Goal: Transaction & Acquisition: Purchase product/service

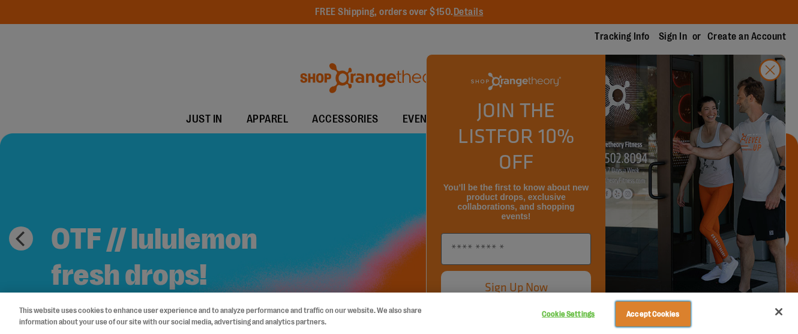
click at [644, 325] on button "Accept Cookies" at bounding box center [653, 313] width 75 height 25
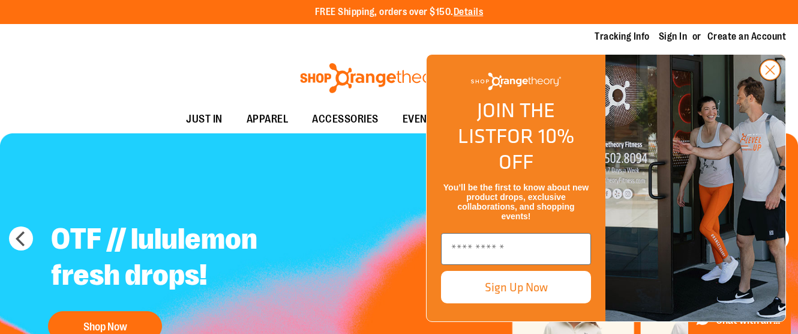
click at [771, 80] on circle "Close dialog" at bounding box center [771, 70] width 20 height 20
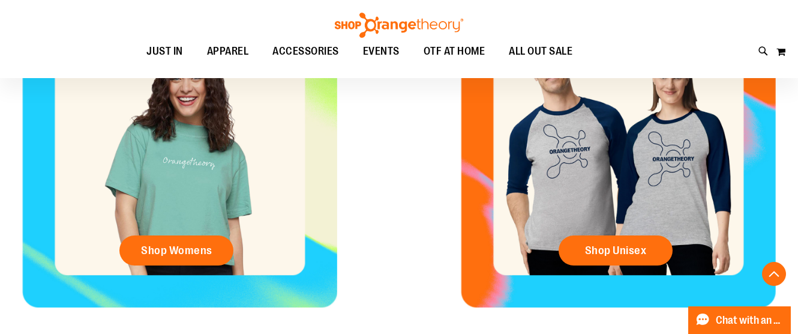
scroll to position [499, 0]
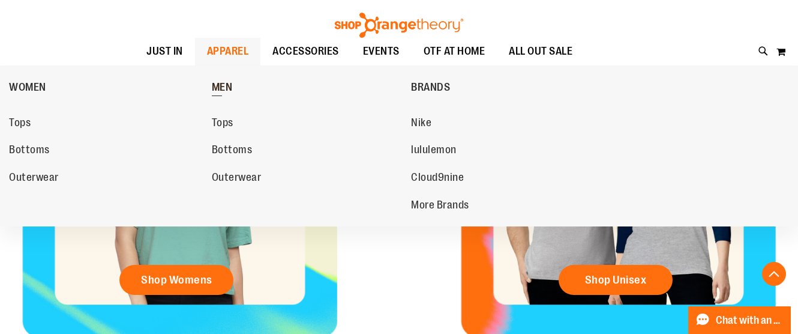
click at [226, 88] on span "MEN" at bounding box center [222, 88] width 21 height 15
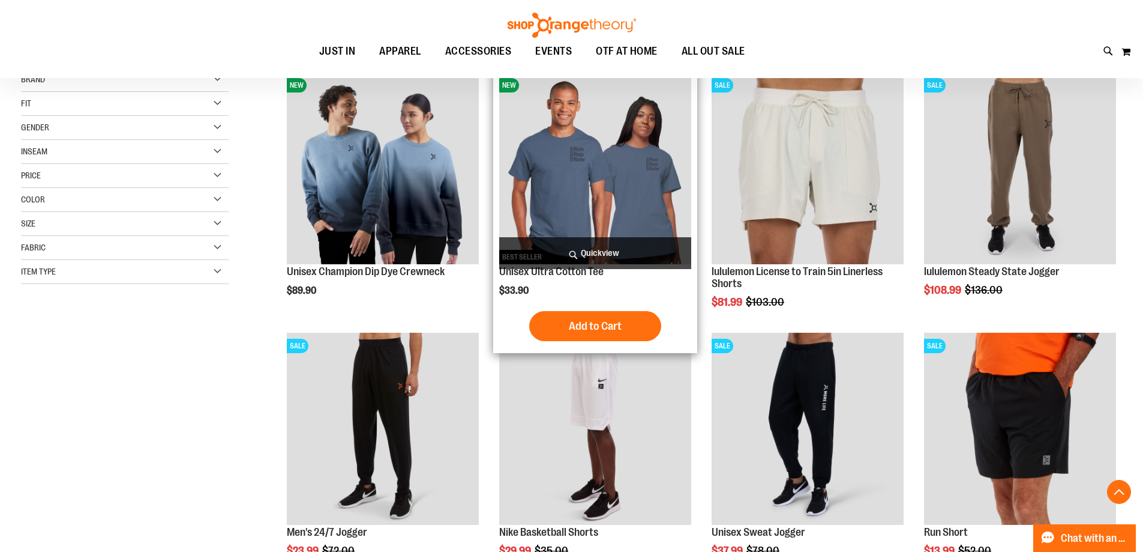
scroll to position [199, 0]
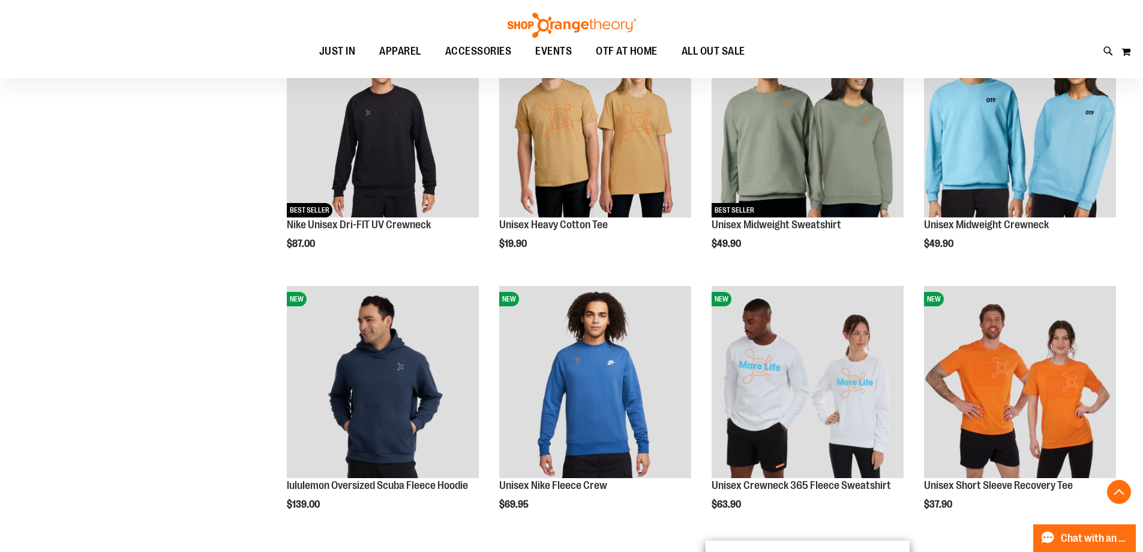
scroll to position [1300, 0]
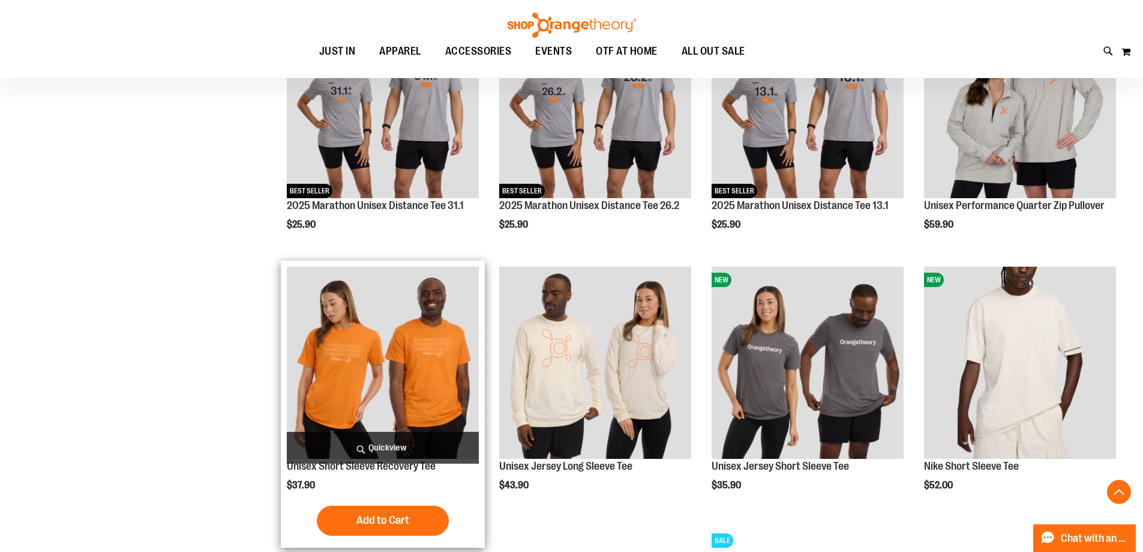
scroll to position [2000, 0]
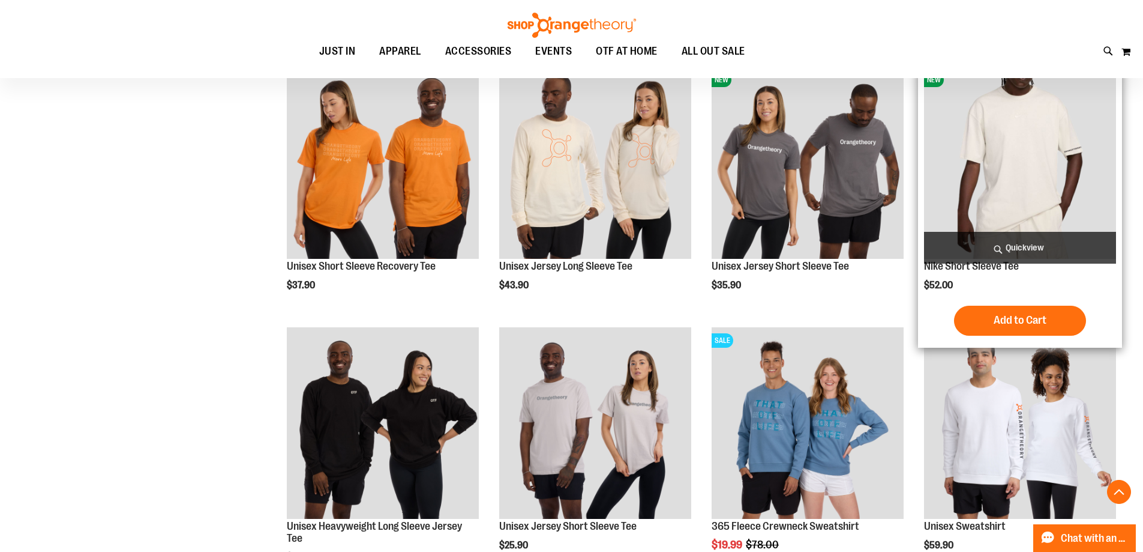
click at [798, 178] on img "product" at bounding box center [1020, 163] width 192 height 192
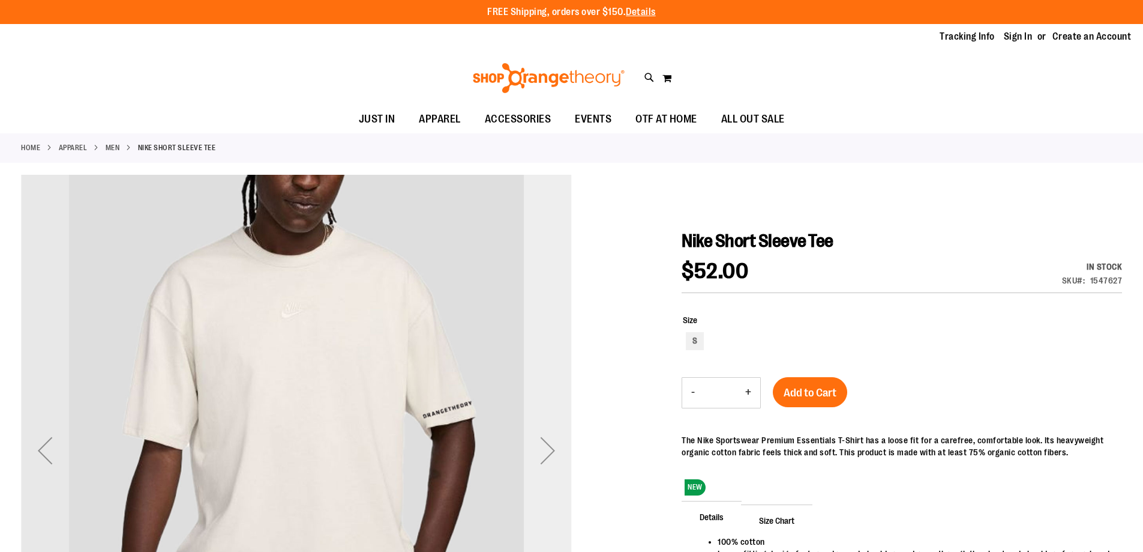
click at [534, 446] on div "Next" at bounding box center [548, 450] width 48 height 48
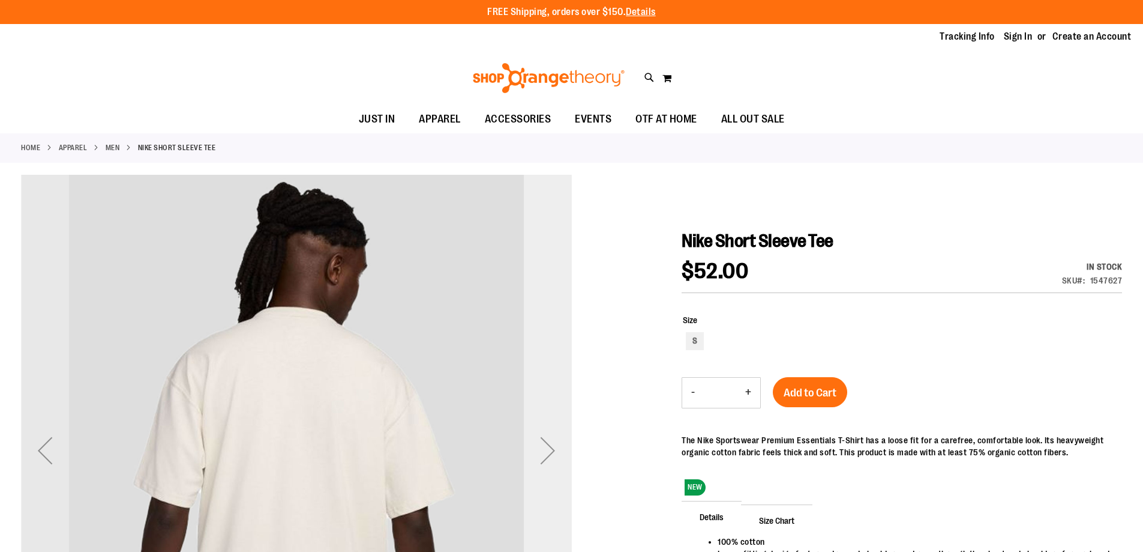
click at [538, 447] on div "Next" at bounding box center [548, 450] width 48 height 48
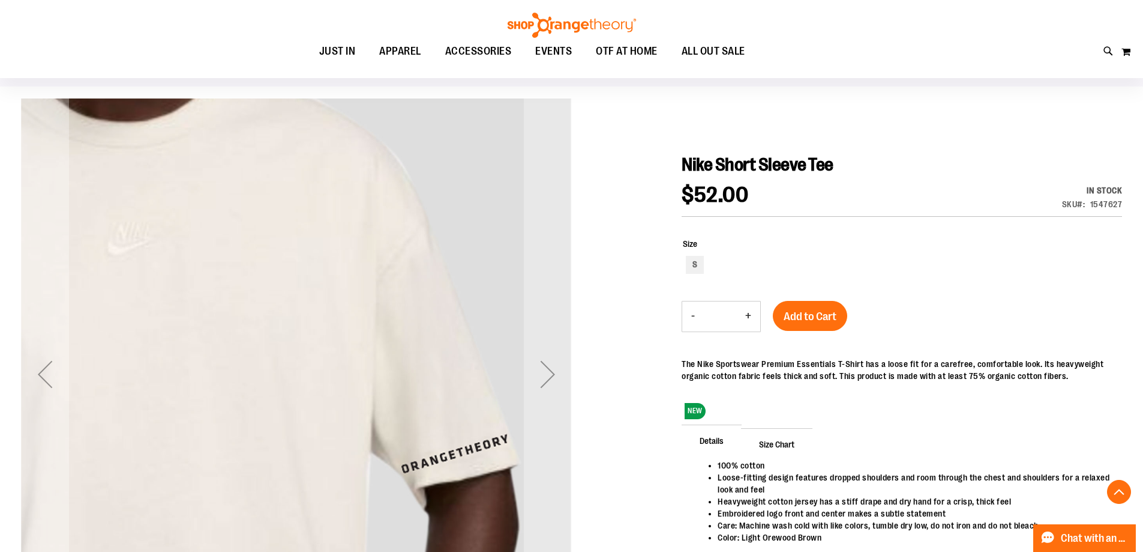
scroll to position [199, 0]
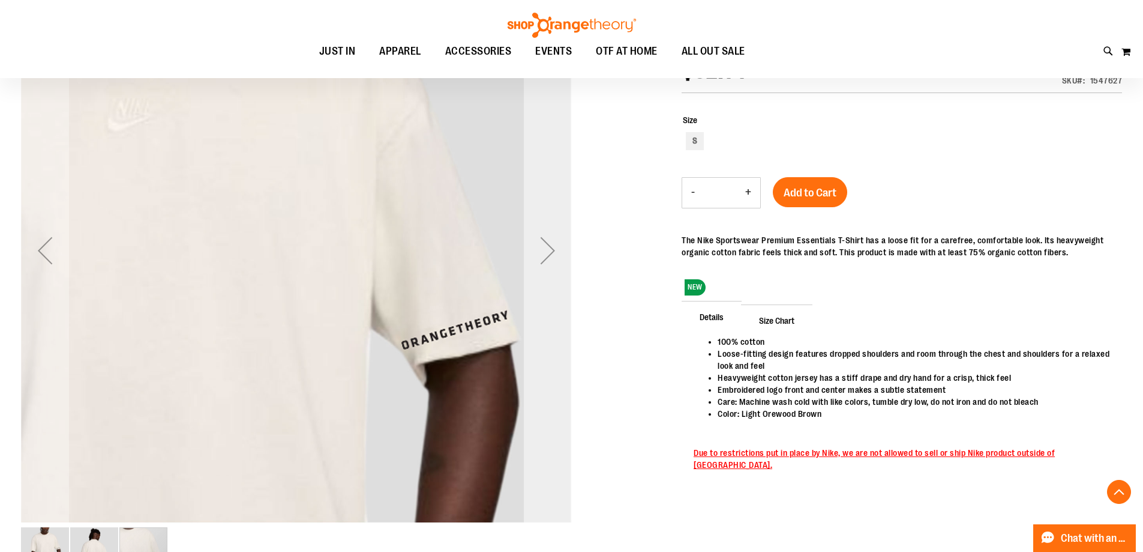
click at [546, 259] on div "Next" at bounding box center [548, 250] width 48 height 48
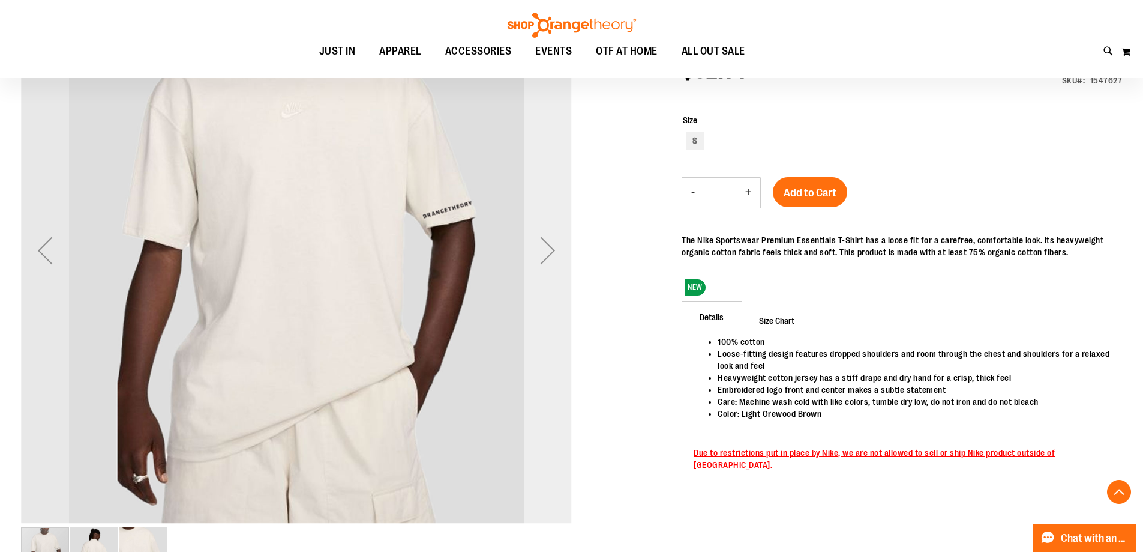
click at [546, 259] on div "Next" at bounding box center [548, 250] width 48 height 48
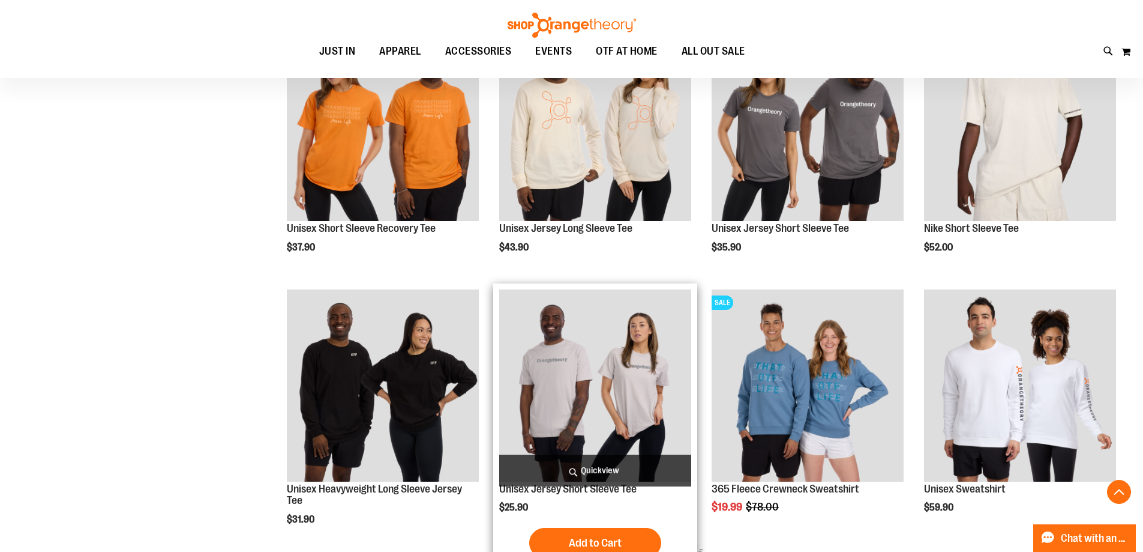
scroll to position [423, 0]
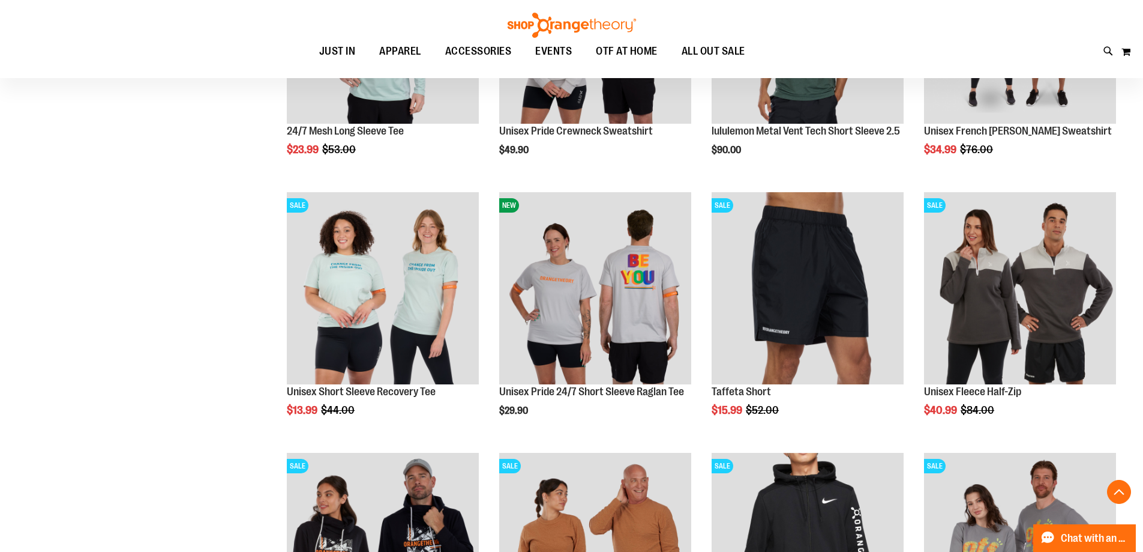
scroll to position [1324, 0]
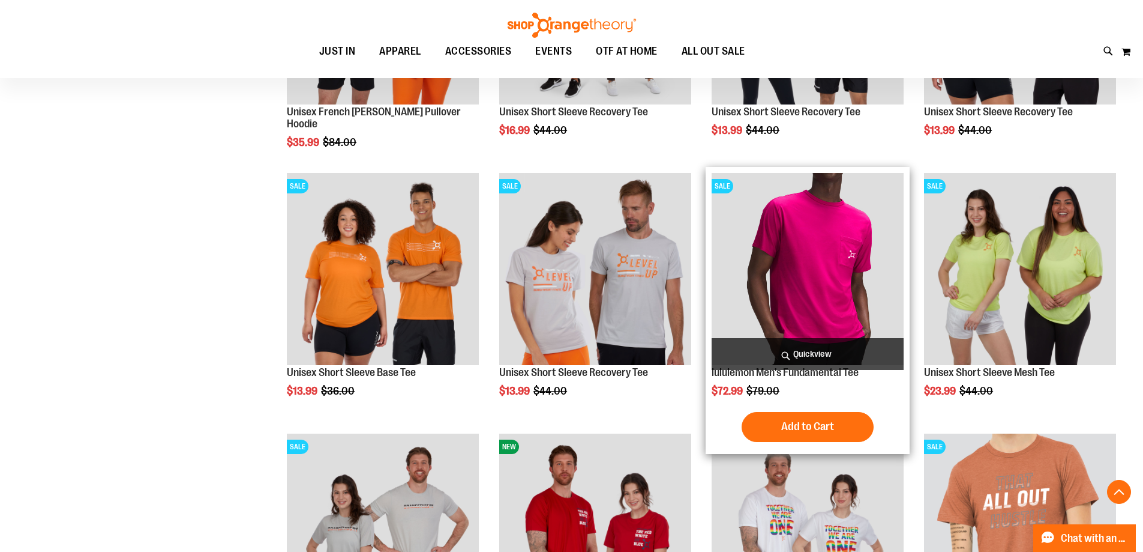
scroll to position [2124, 0]
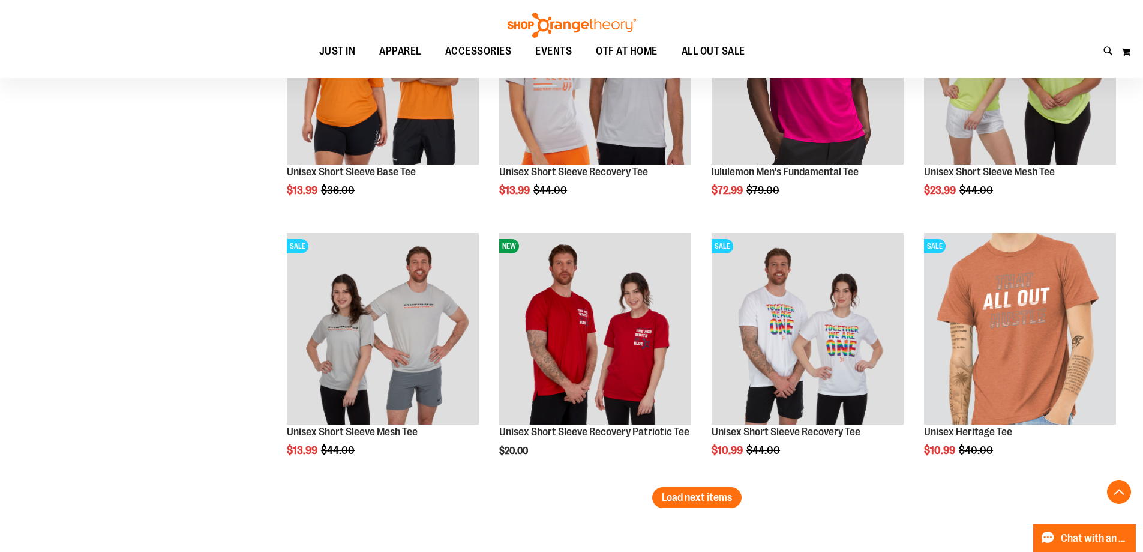
click at [693, 492] on span "Load next items" at bounding box center [697, 497] width 70 height 12
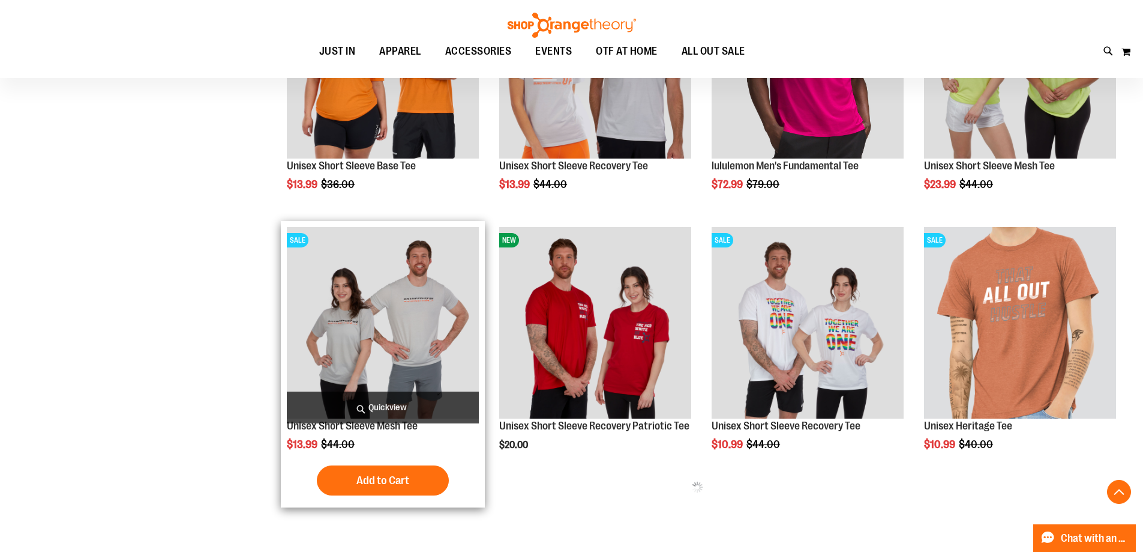
scroll to position [2324, 0]
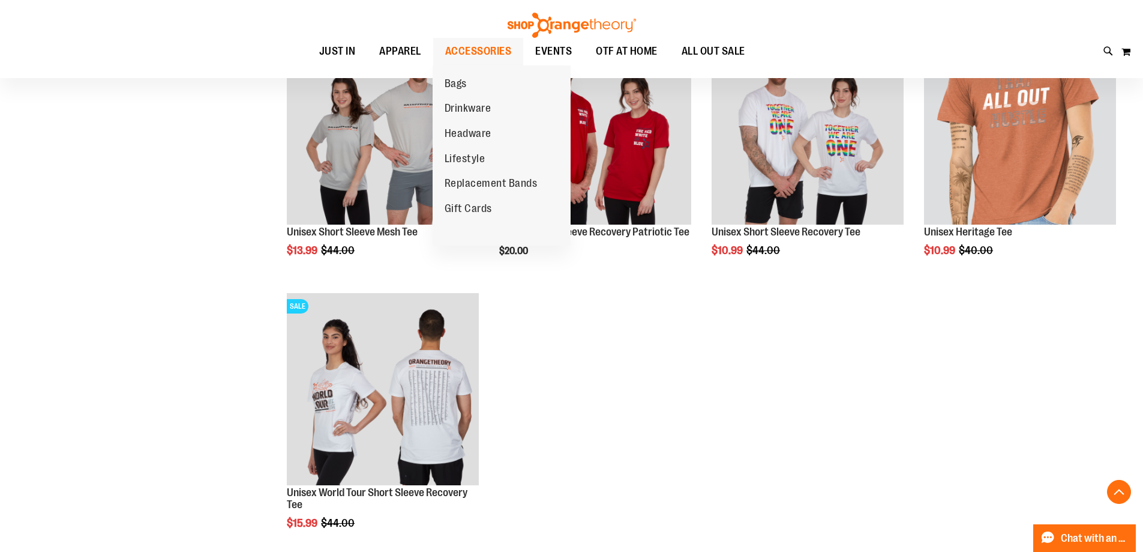
click at [466, 49] on span "ACCESSORIES" at bounding box center [478, 51] width 67 height 27
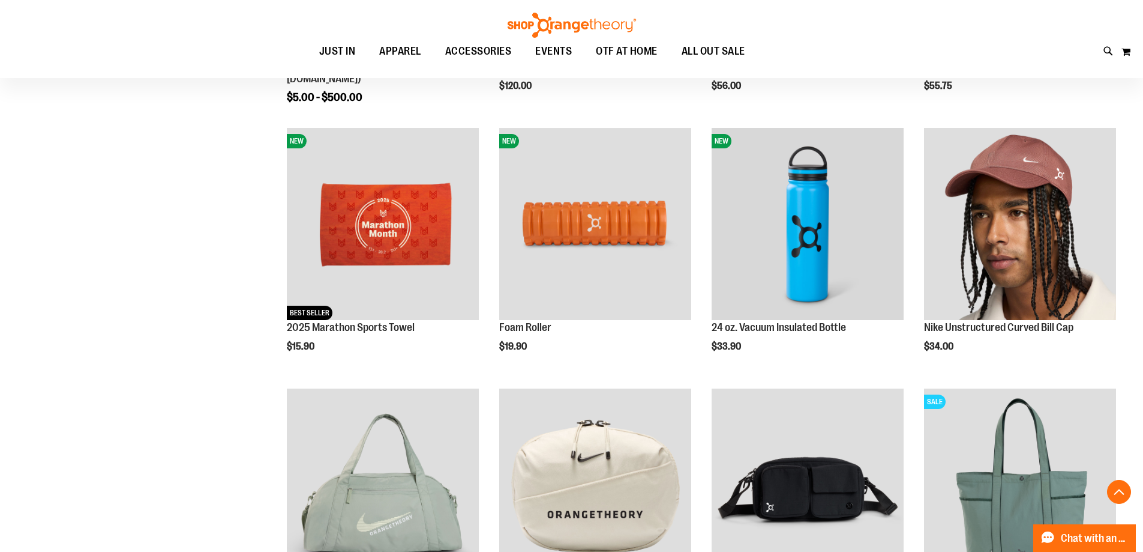
scroll to position [400, 0]
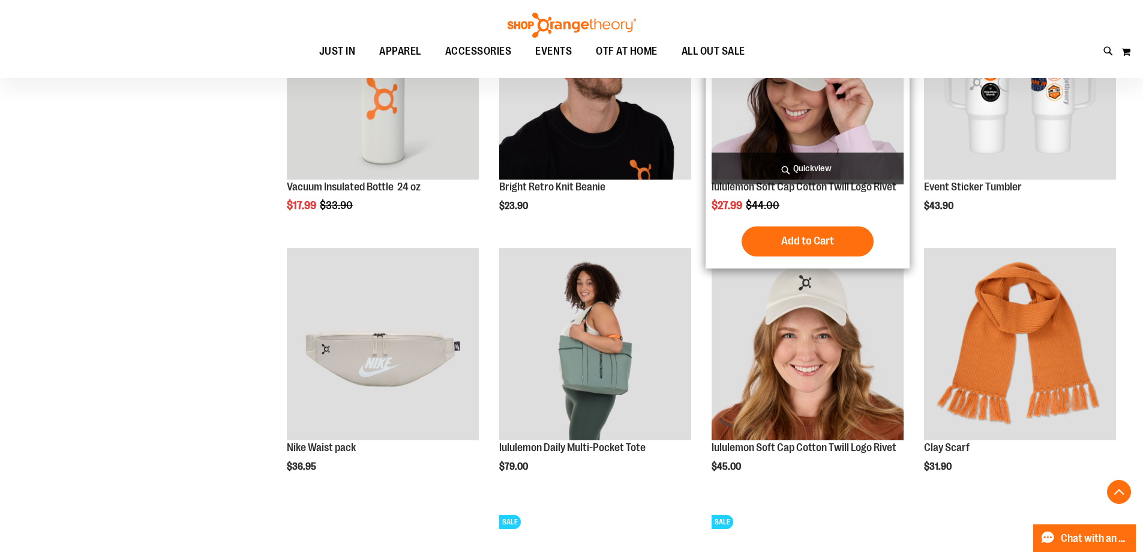
scroll to position [1100, 0]
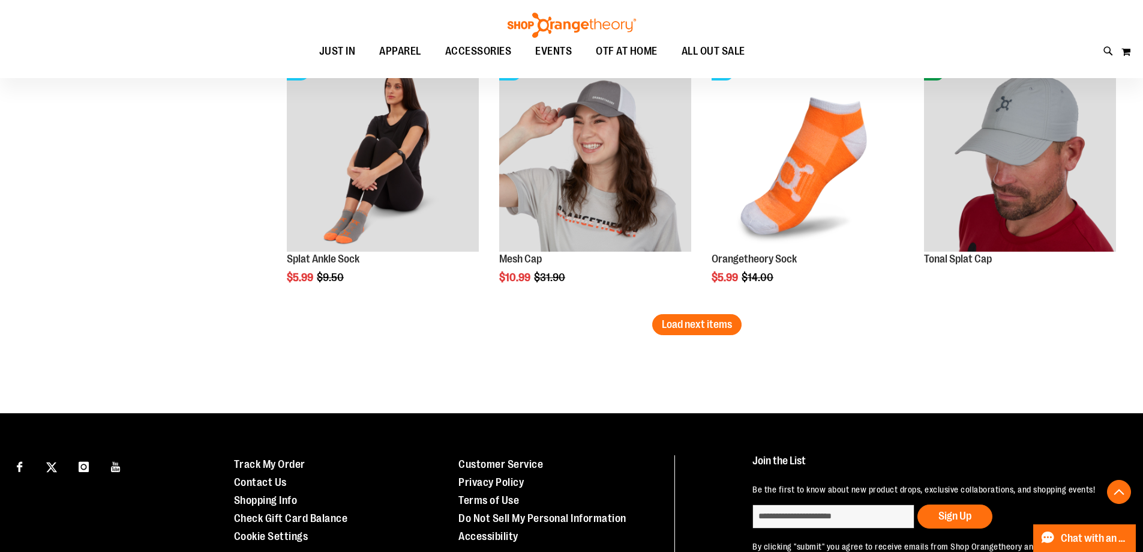
scroll to position [2275, 0]
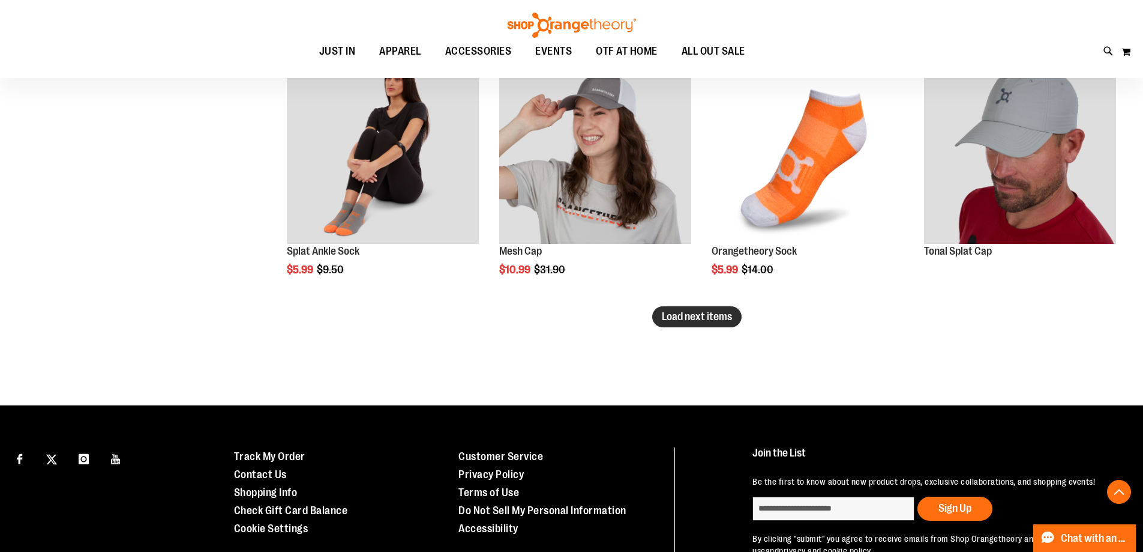
click at [681, 322] on span "Load next items" at bounding box center [697, 316] width 70 height 12
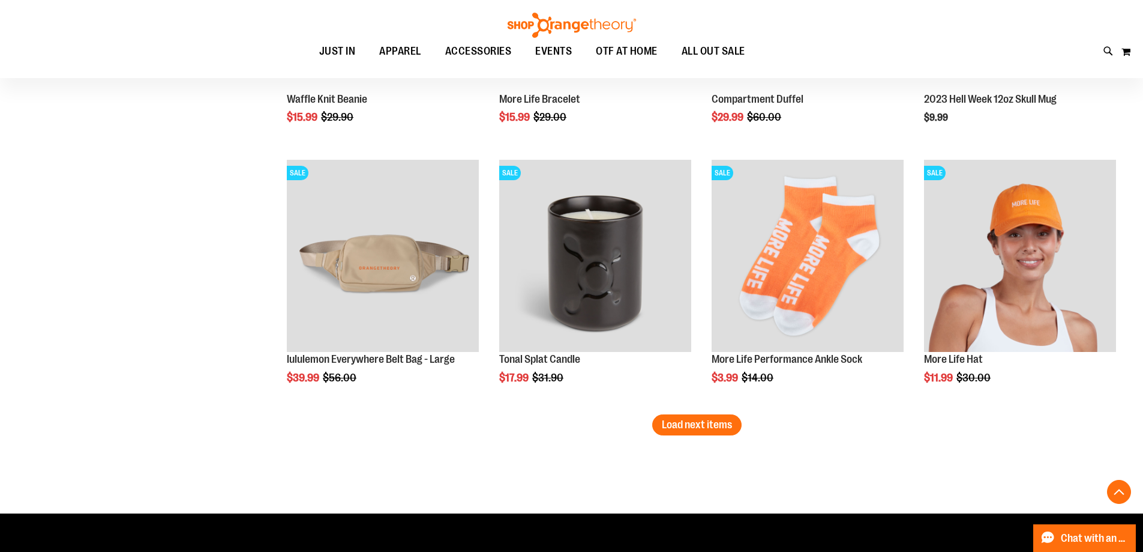
scroll to position [2975, 0]
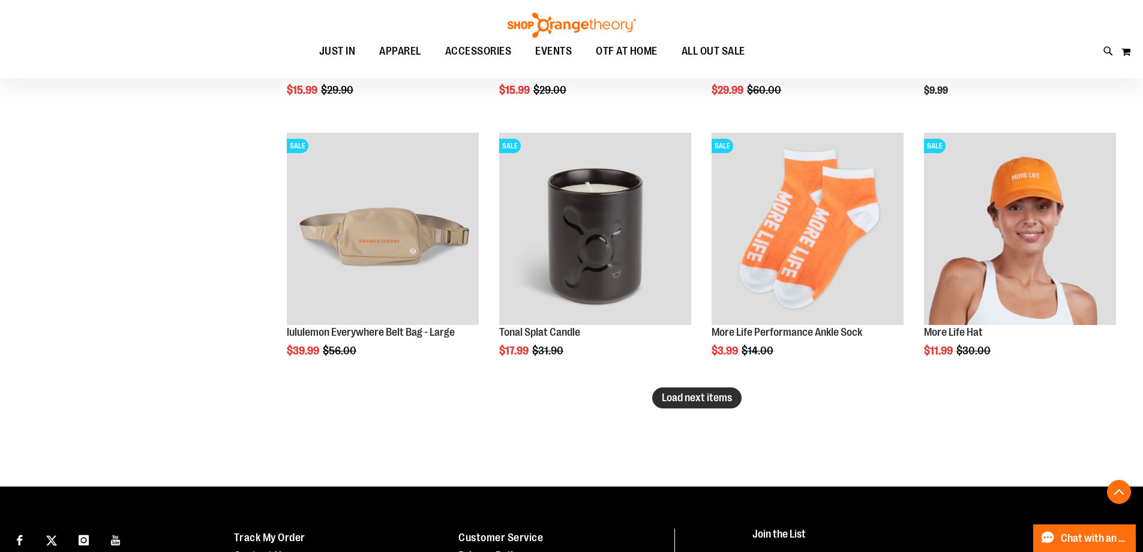
click at [715, 402] on span "Load next items" at bounding box center [697, 397] width 70 height 12
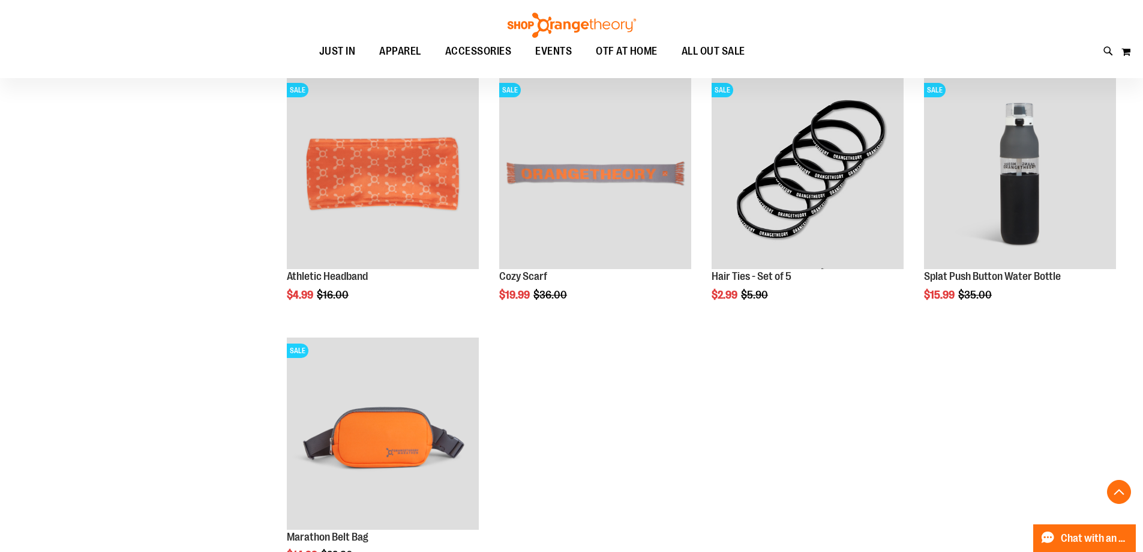
scroll to position [3375, 0]
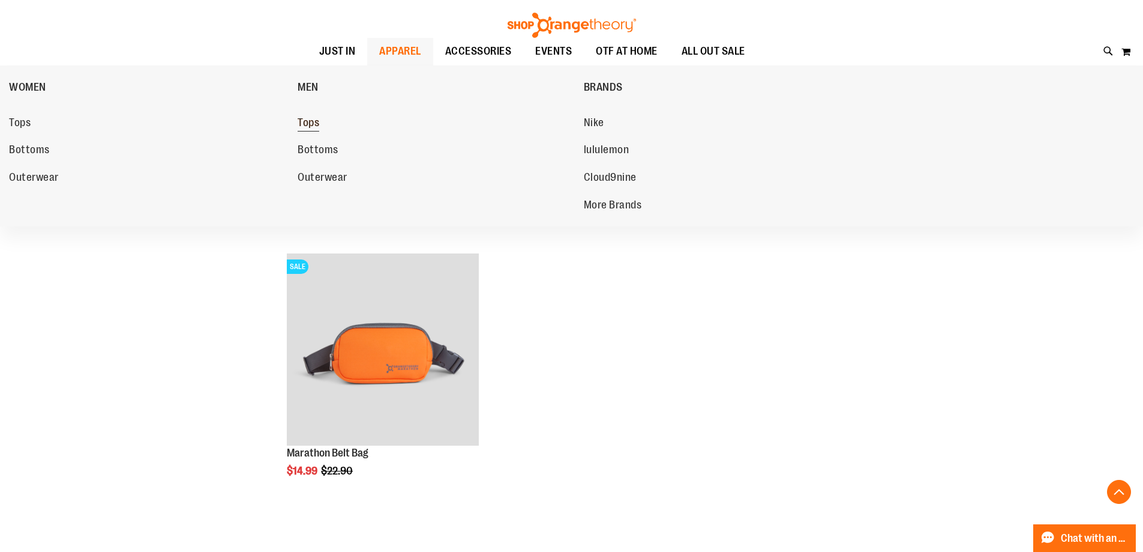
click at [318, 116] on span "Tops" at bounding box center [309, 123] width 22 height 15
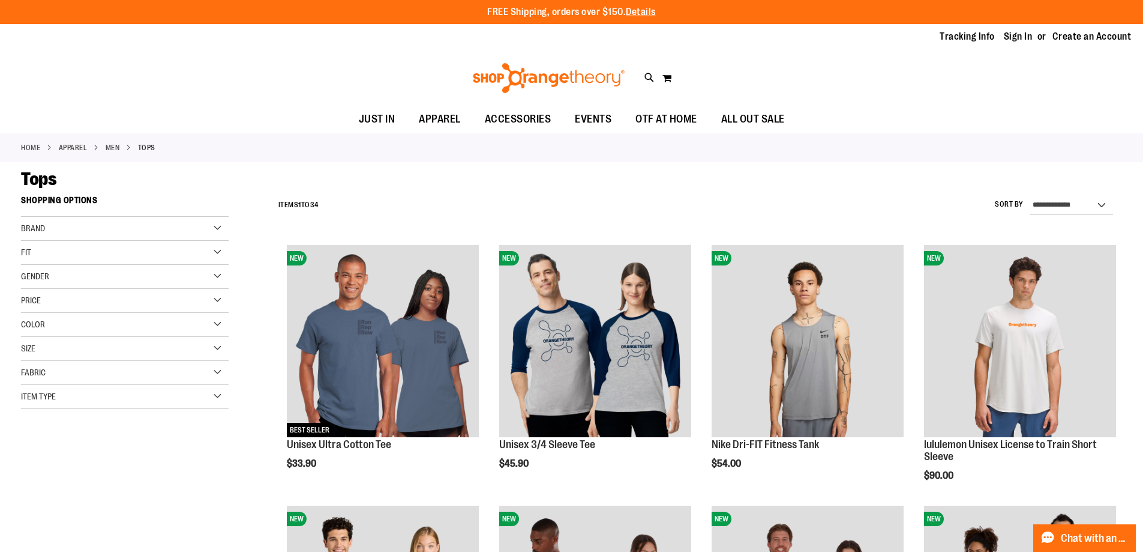
click at [144, 253] on div "Fit" at bounding box center [125, 253] width 208 height 24
click at [88, 261] on div "Fit" at bounding box center [125, 253] width 208 height 24
click at [49, 280] on span "Gender" at bounding box center [35, 276] width 28 height 10
click at [32, 280] on span "Gender" at bounding box center [35, 276] width 28 height 10
click at [53, 352] on div "Size" at bounding box center [125, 349] width 208 height 24
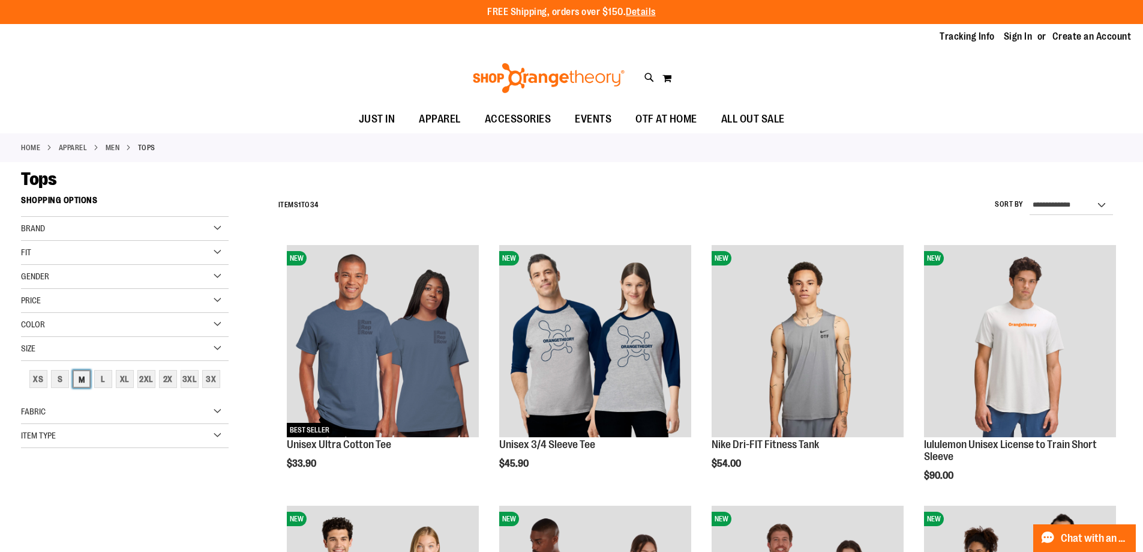
click at [75, 382] on div "M" at bounding box center [82, 379] width 18 height 18
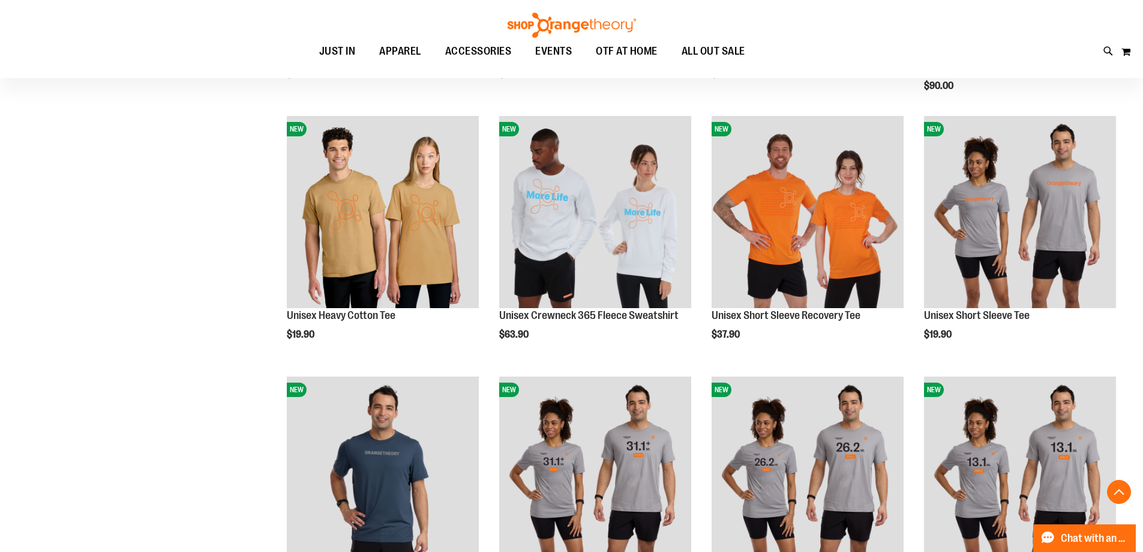
scroll to position [390, 0]
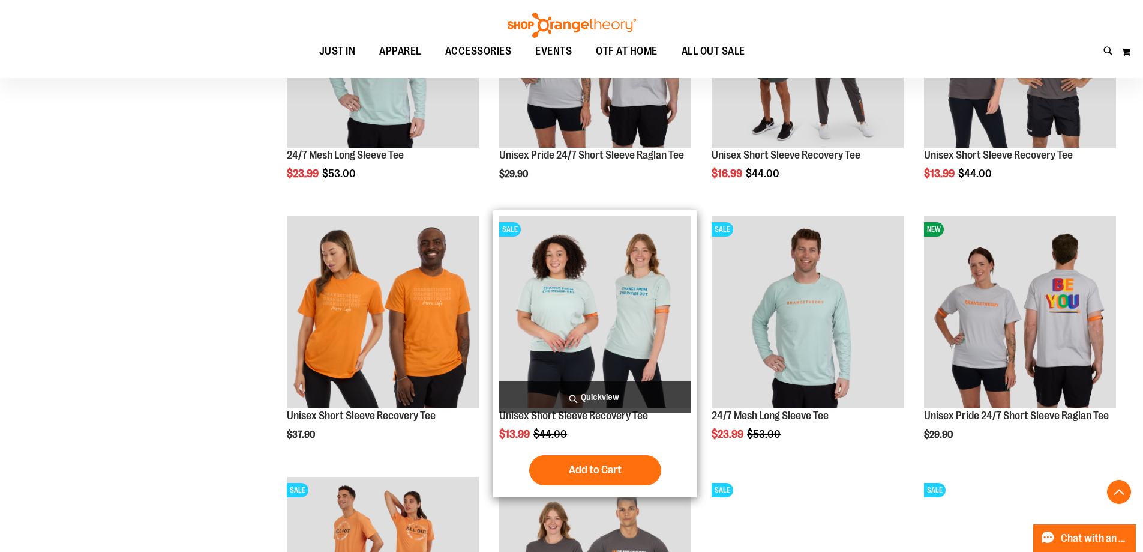
scroll to position [1791, 0]
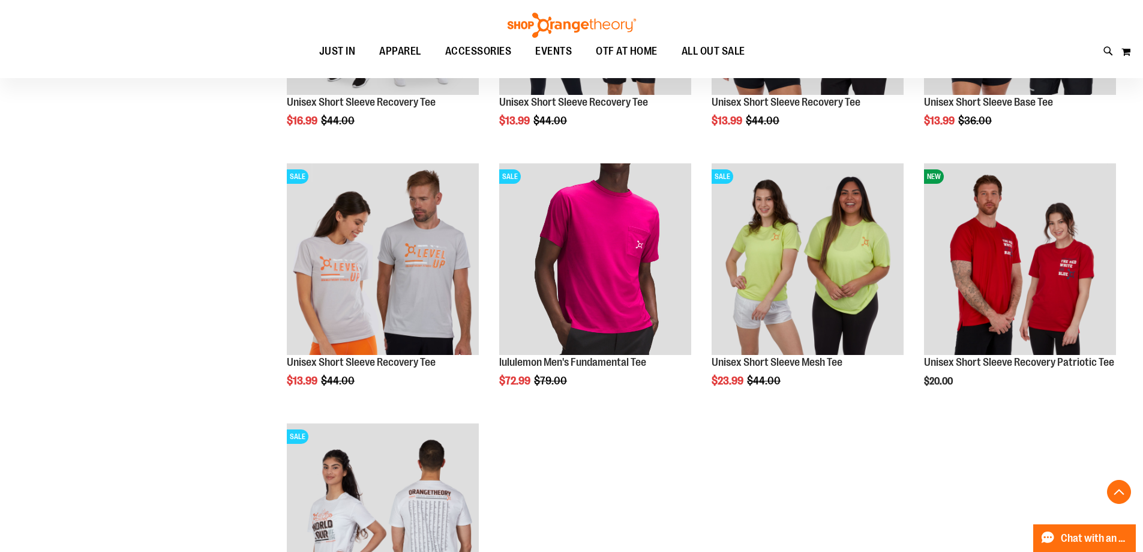
scroll to position [2190, 0]
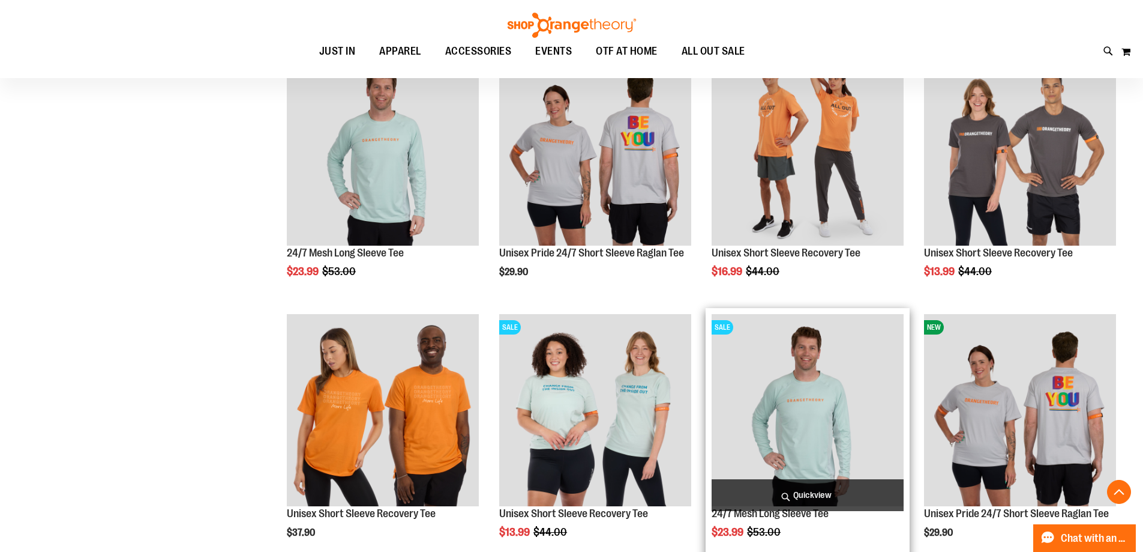
scroll to position [1390, 0]
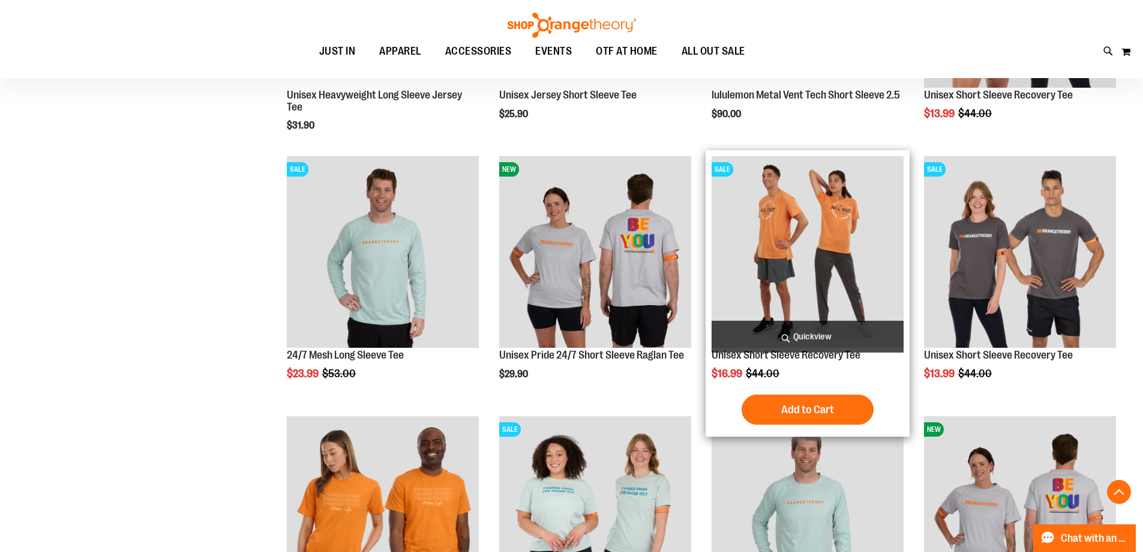
click at [779, 260] on img "product" at bounding box center [808, 252] width 192 height 192
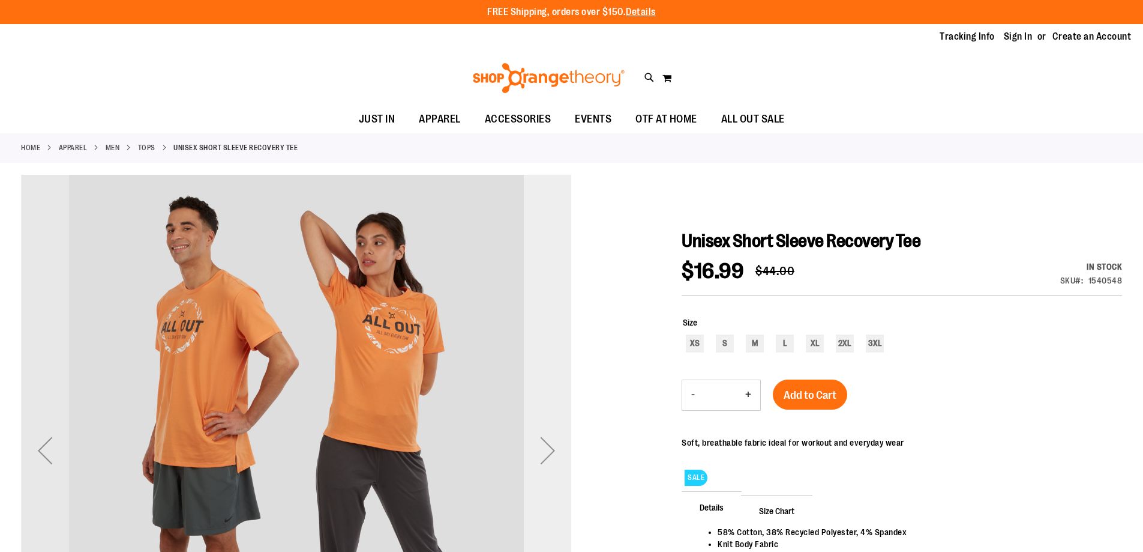
click at [543, 436] on div "Next" at bounding box center [548, 450] width 48 height 48
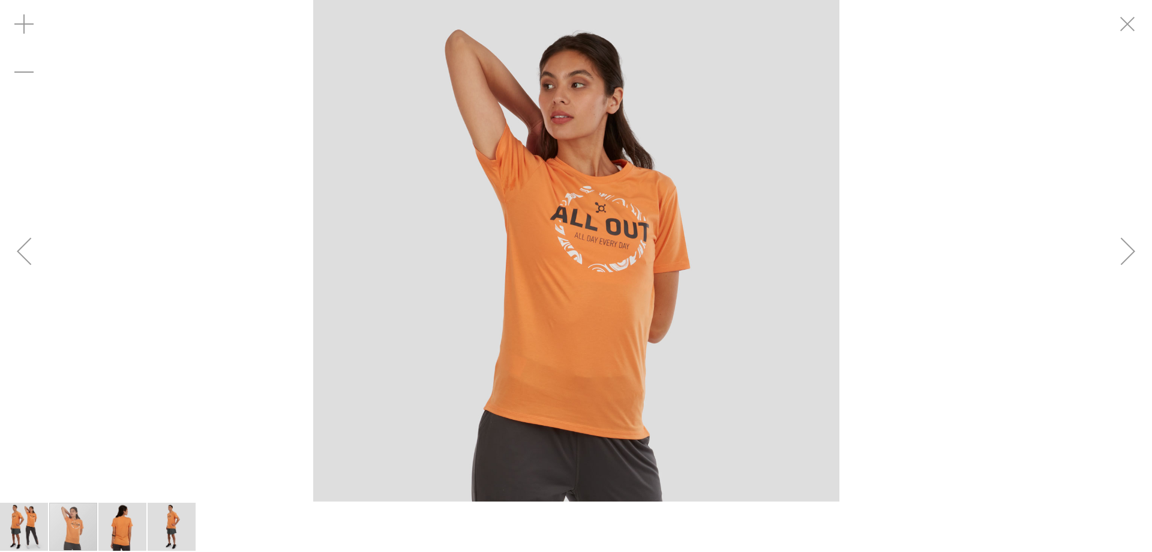
click at [1128, 253] on div "Next" at bounding box center [1128, 251] width 48 height 48
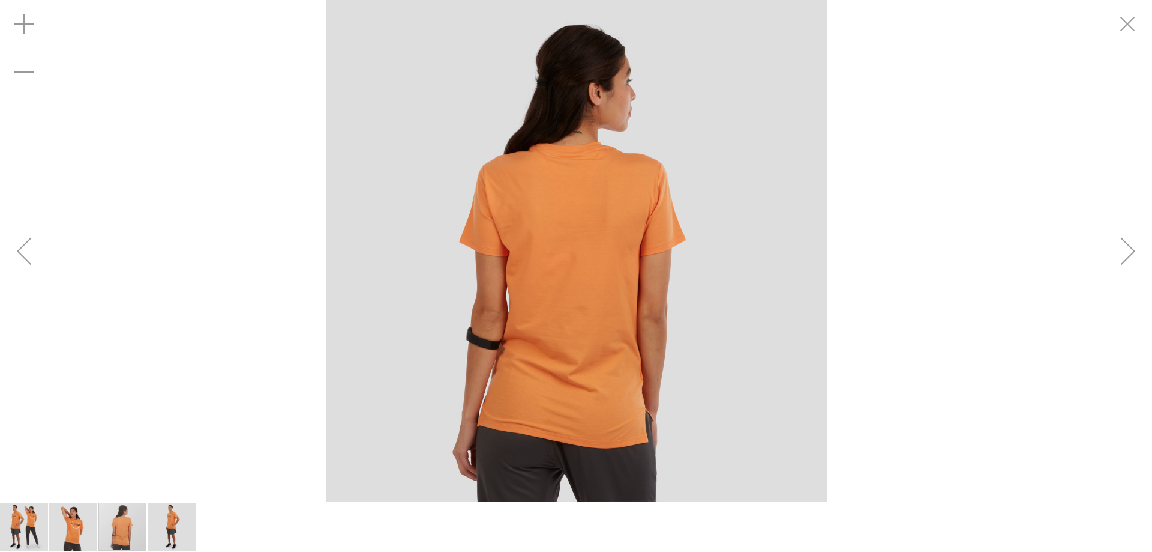
click at [1128, 253] on div "Next" at bounding box center [1128, 251] width 48 height 48
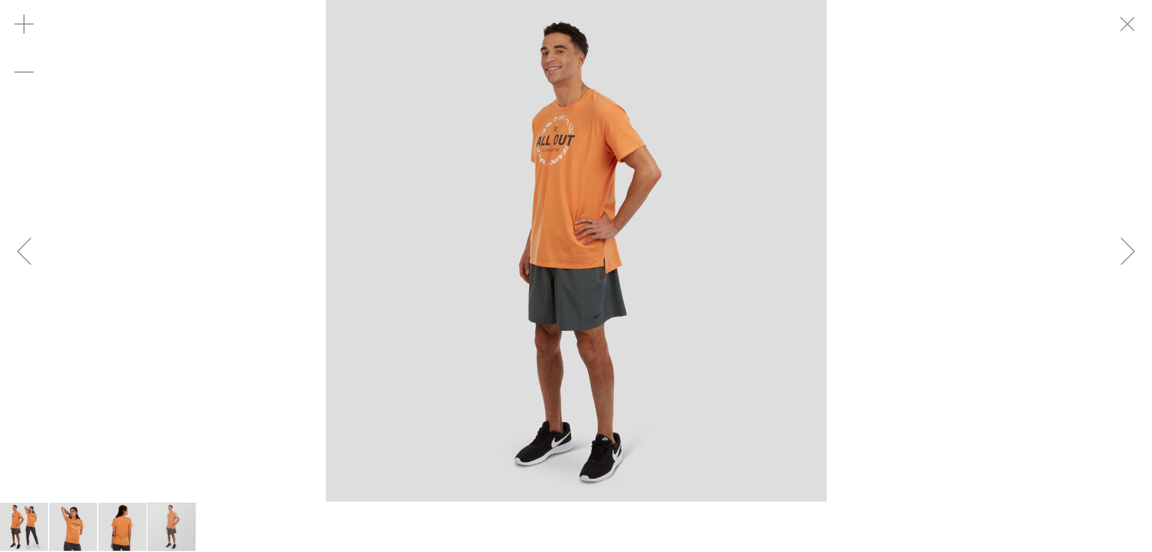
click at [1128, 253] on div "Next" at bounding box center [1128, 251] width 48 height 48
